Goal: Task Accomplishment & Management: Manage account settings

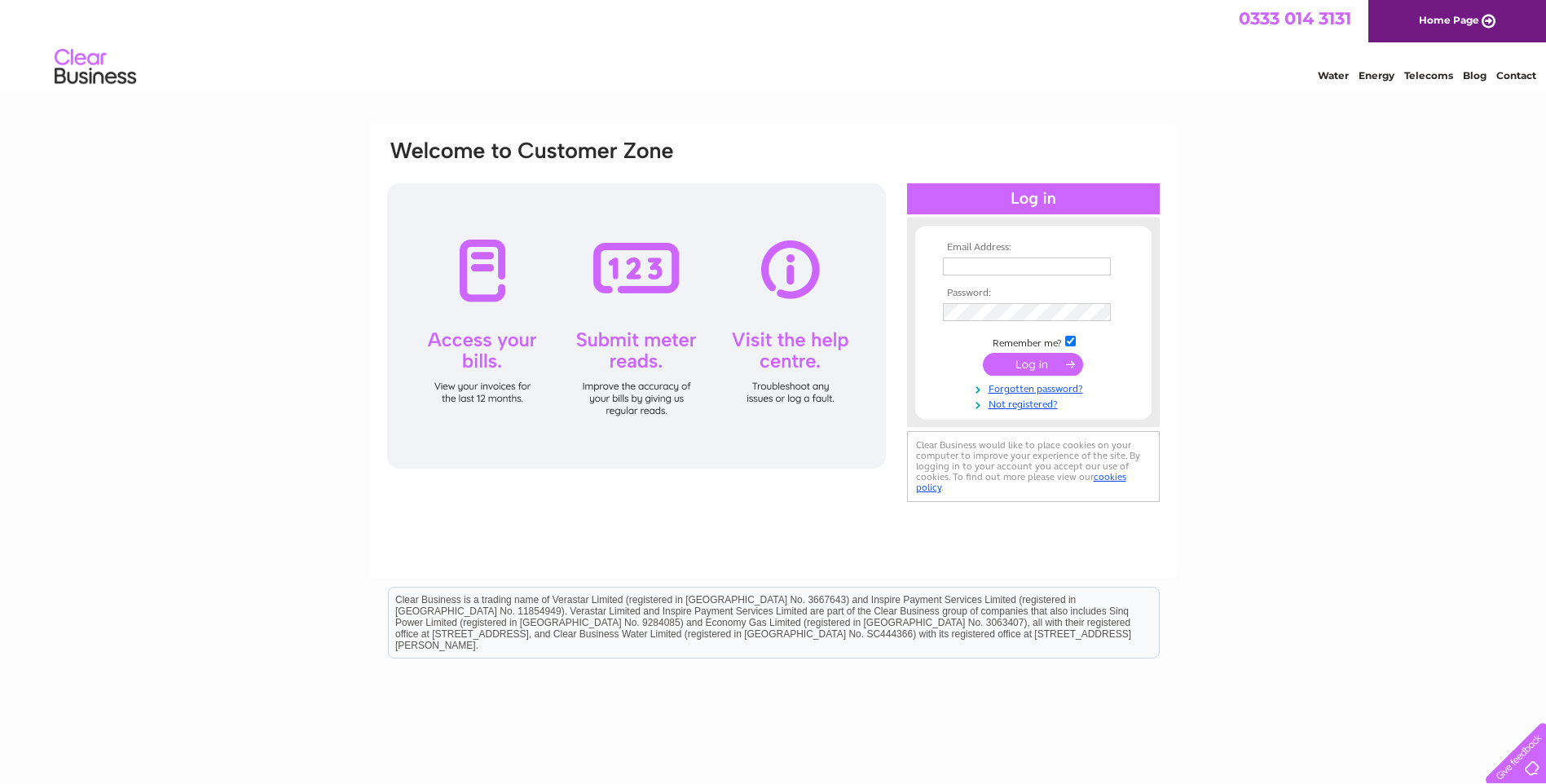
type input "asifa986@gmail.com"
click at [1048, 368] on input "submit" at bounding box center [1032, 364] width 100 height 23
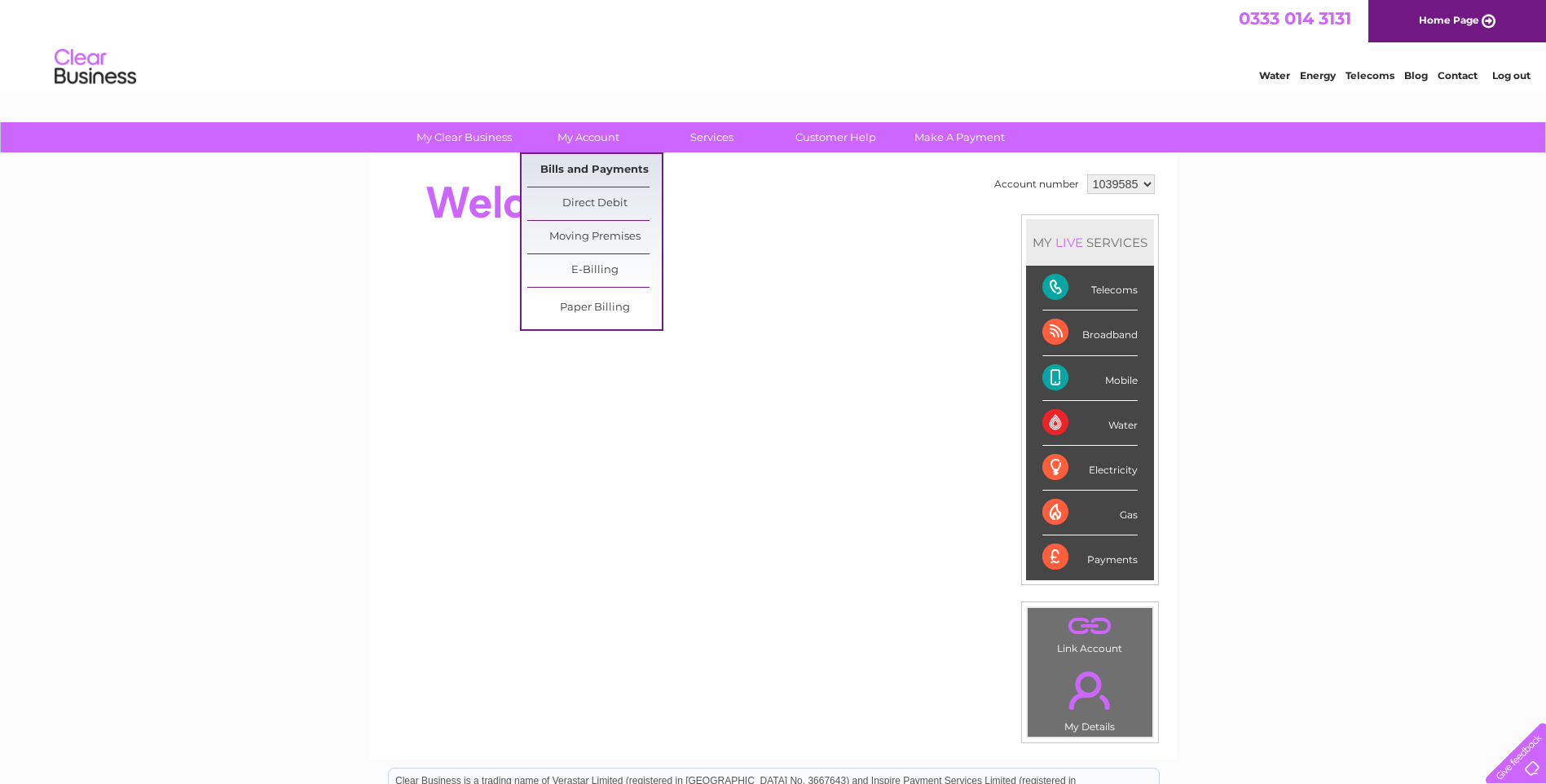
click at [588, 168] on link "Bills and Payments" at bounding box center [594, 170] width 134 height 32
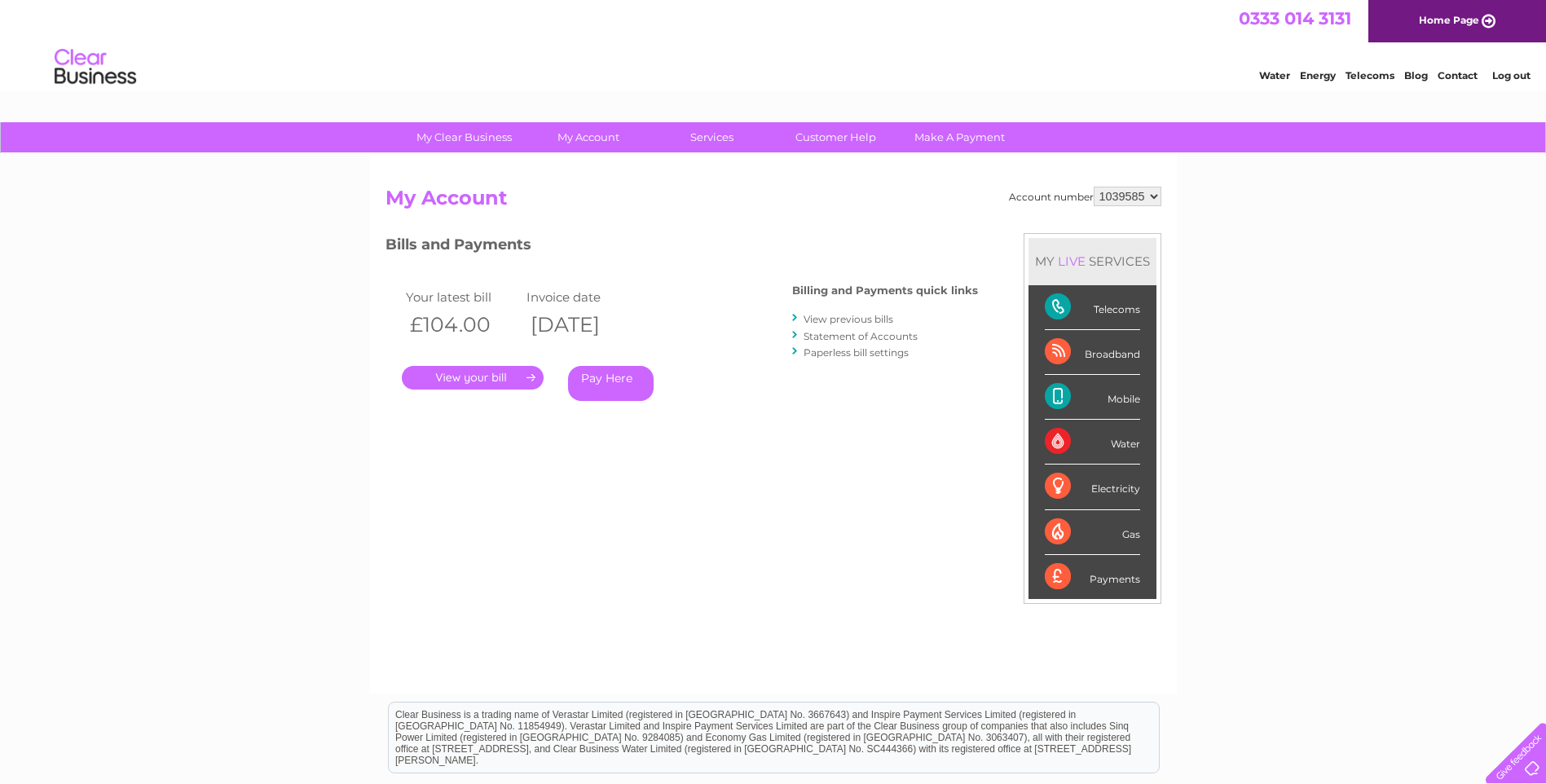
click at [477, 377] on link "." at bounding box center [473, 378] width 142 height 24
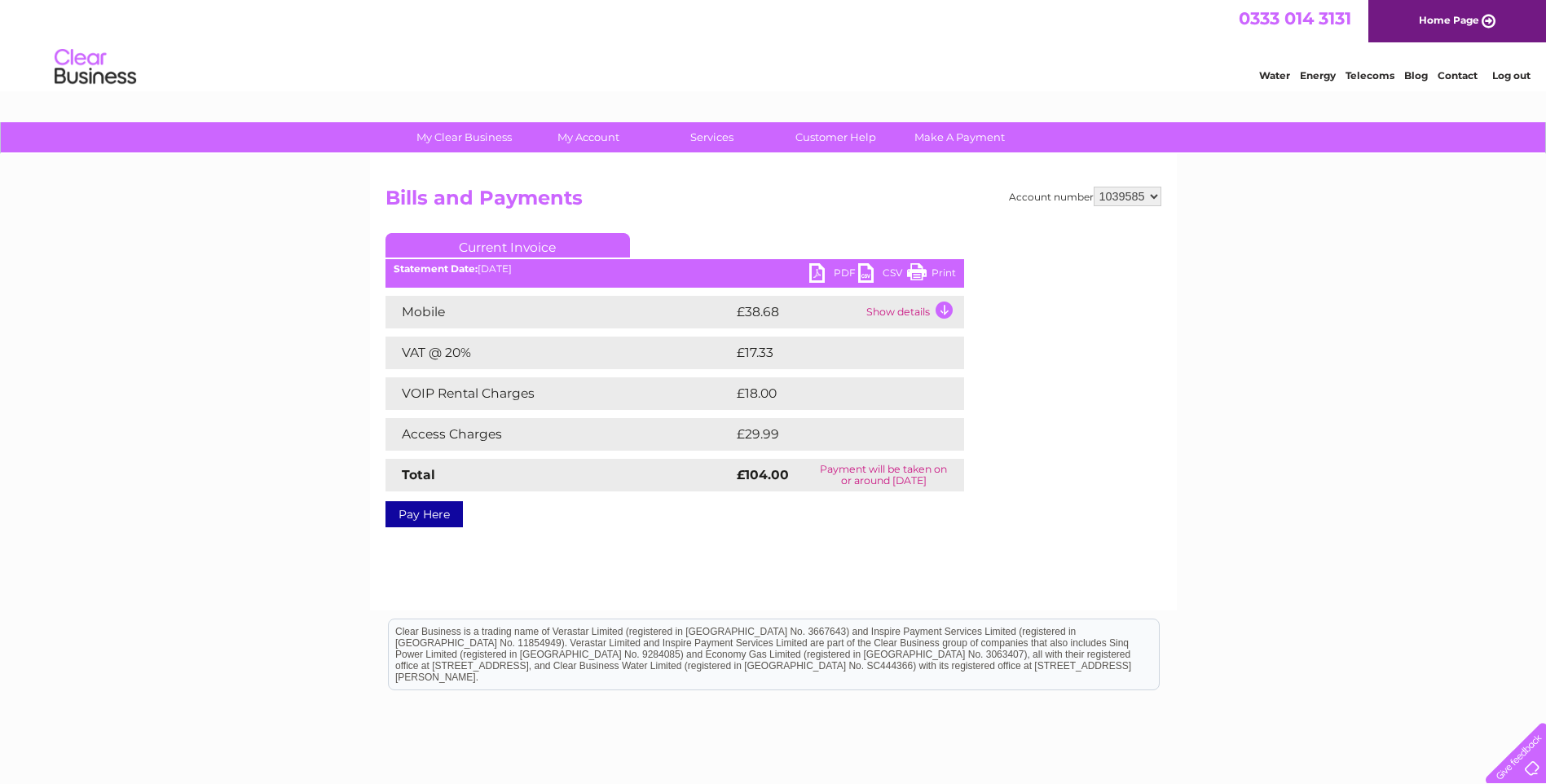
click at [829, 280] on link "PDF" at bounding box center [833, 275] width 49 height 24
click at [852, 269] on link "PDF" at bounding box center [833, 275] width 49 height 24
